Goal: Task Accomplishment & Management: Complete application form

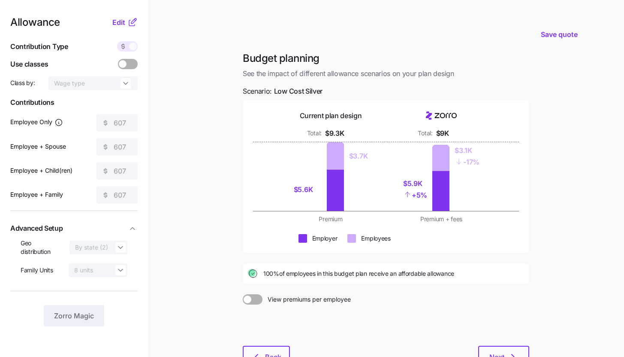
click at [128, 23] on icon at bounding box center [132, 22] width 10 height 10
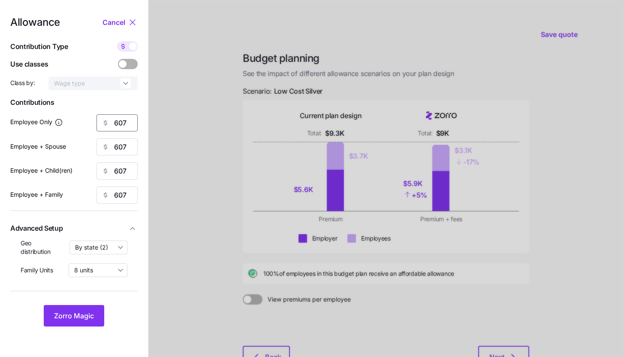
click at [125, 121] on input "607" at bounding box center [117, 122] width 41 height 17
type input "500"
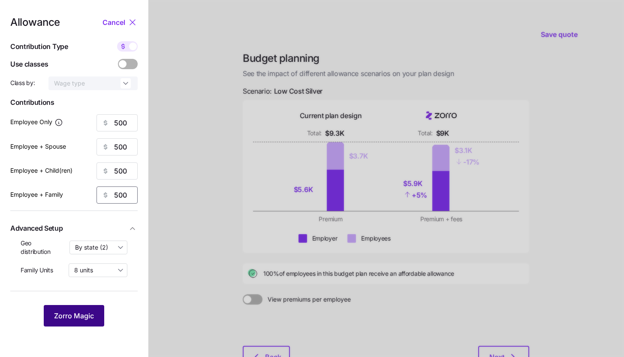
type input "500"
click at [84, 318] on span "Zorro Magic" at bounding box center [74, 315] width 40 height 10
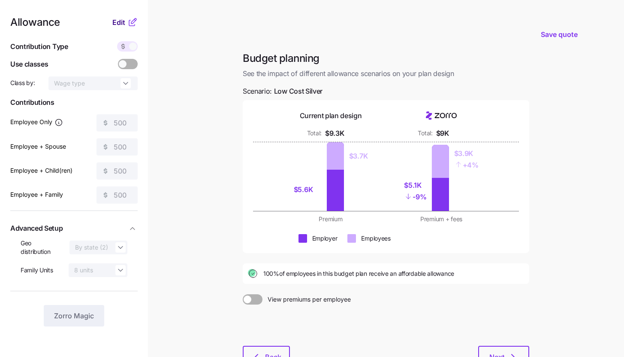
click at [124, 23] on span "Edit" at bounding box center [118, 22] width 13 height 10
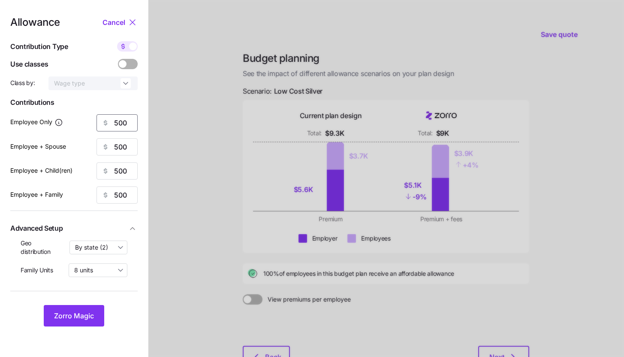
click at [129, 124] on input "500" at bounding box center [117, 122] width 41 height 17
type input "400"
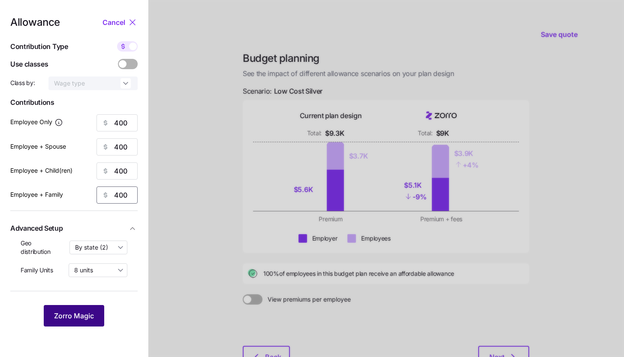
type input "400"
click at [94, 319] on button "Zorro Magic" at bounding box center [74, 315] width 61 height 21
